Goal: Task Accomplishment & Management: Use online tool/utility

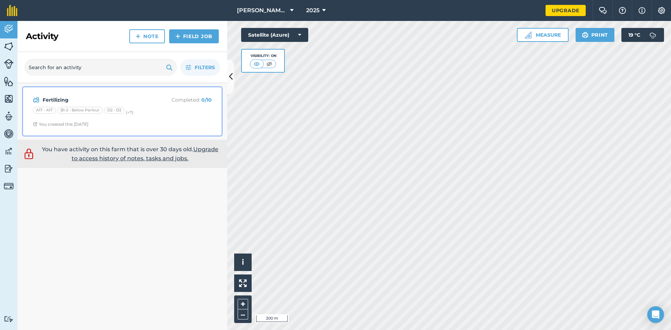
click at [133, 99] on strong "Fertilizing" at bounding box center [98, 100] width 111 height 8
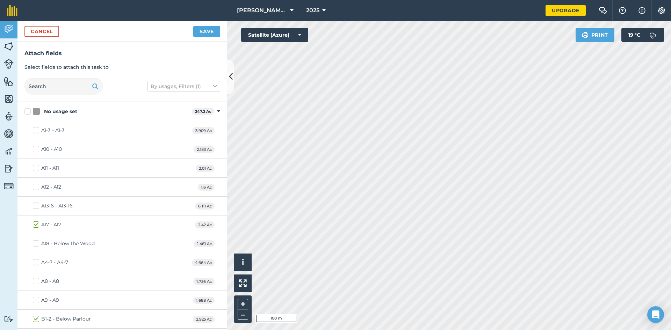
checkbox input "true"
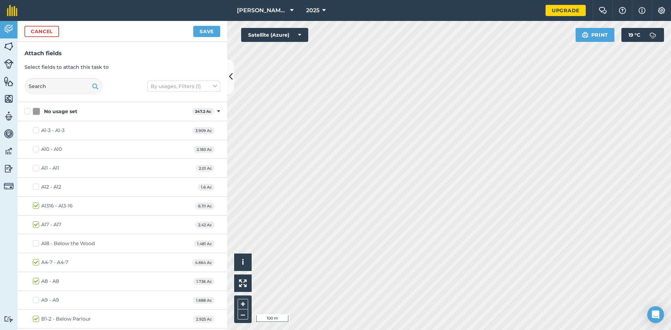
checkbox input "true"
click at [413, 16] on div "[PERSON_NAME] Farm 2025 Upgrade Farm Chat Help Info Settings Map printing is no…" at bounding box center [335, 165] width 671 height 330
checkbox input "true"
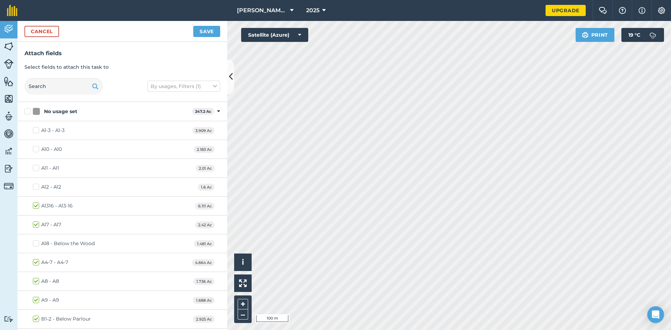
checkbox input "true"
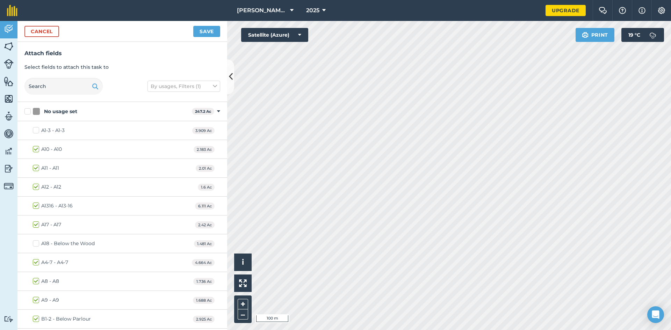
checkbox input "true"
click at [210, 31] on button "Save" at bounding box center [206, 31] width 27 height 11
checkbox input "true"
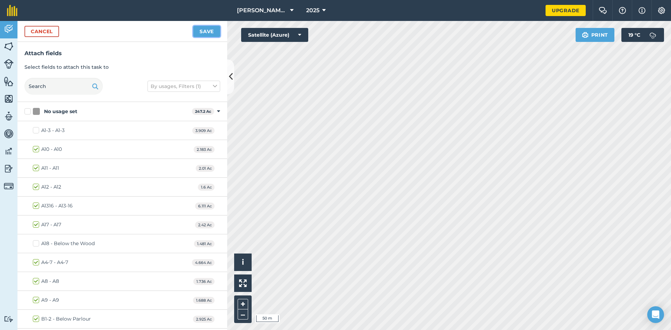
drag, startPoint x: 204, startPoint y: 30, endPoint x: 219, endPoint y: 50, distance: 25.2
click at [204, 30] on button "Save" at bounding box center [206, 31] width 27 height 11
checkbox input "false"
click at [202, 32] on button "Save" at bounding box center [206, 31] width 27 height 11
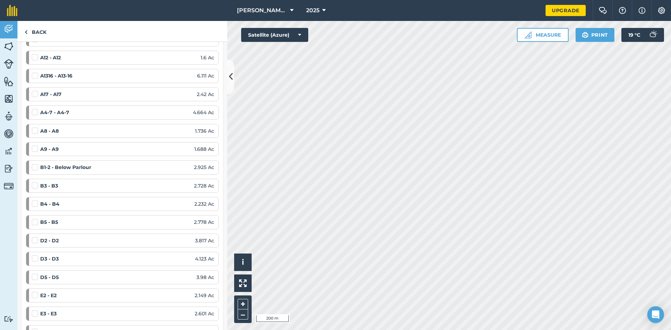
scroll to position [140, 0]
